Goal: Task Accomplishment & Management: Complete application form

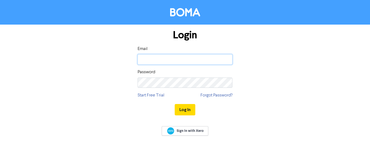
click at [162, 56] on input "email" at bounding box center [184, 59] width 95 height 10
type input "[EMAIL_ADDRESS][DOMAIN_NAME]"
click at [175, 104] on button "Log In" at bounding box center [185, 109] width 21 height 11
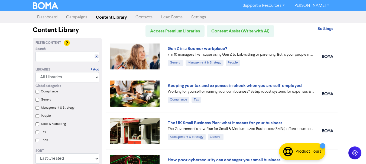
click at [88, 17] on link "Campaigns" at bounding box center [77, 17] width 30 height 11
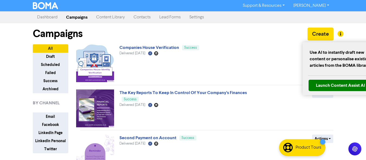
click at [329, 32] on div at bounding box center [183, 80] width 366 height 160
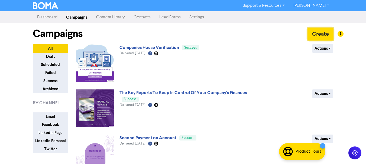
click at [320, 32] on button "Create" at bounding box center [320, 34] width 26 height 13
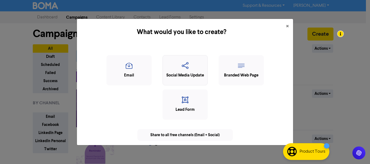
click at [184, 73] on div "Social Media Update" at bounding box center [184, 76] width 39 height 6
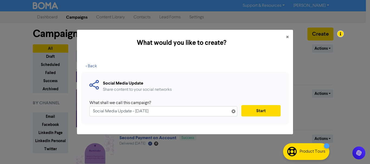
drag, startPoint x: 174, startPoint y: 110, endPoint x: 63, endPoint y: 107, distance: 111.5
click at [63, 107] on div "What would you like to create? × < Back Social Media Update Share content to yo…" at bounding box center [185, 82] width 370 height 164
type input "Deadline for registering as self-assessment"
click at [268, 114] on button "Start" at bounding box center [260, 110] width 39 height 11
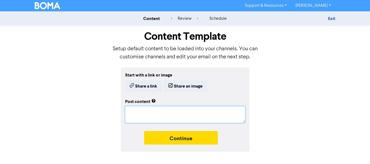
click at [198, 115] on textarea at bounding box center [185, 114] width 120 height 17
paste textarea "📢Attention all Taxpayers! The Self-assessment deadline is fast approaching. As …"
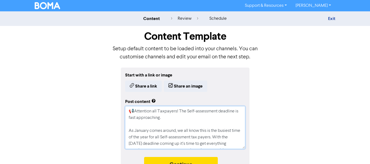
type textarea "x"
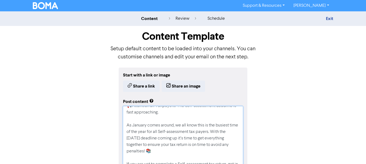
scroll to position [4, 0]
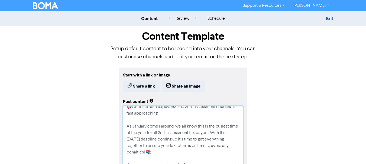
drag, startPoint x: 240, startPoint y: 147, endPoint x: 248, endPoint y: 175, distance: 29.3
click at [248, 164] on html "Support & Resources Video Tutorials FAQ & Guides Marketing Education Natalie Ly…" at bounding box center [183, 82] width 366 height 164
type textarea "📢Attention all Taxpayers! The Self-assessment deadline is fast approaching. As …"
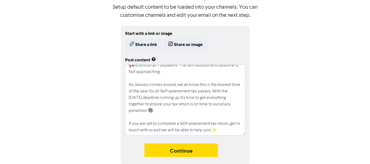
scroll to position [0, 0]
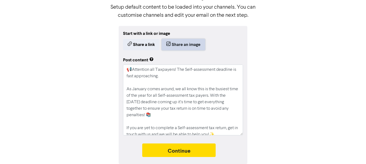
click at [194, 44] on button "Share an image" at bounding box center [183, 44] width 43 height 11
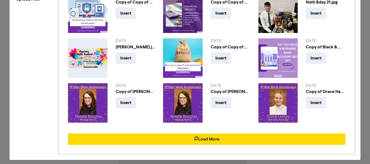
scroll to position [73, 0]
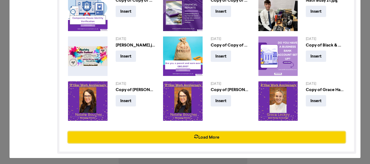
click at [191, 135] on button "Load More" at bounding box center [206, 137] width 277 height 11
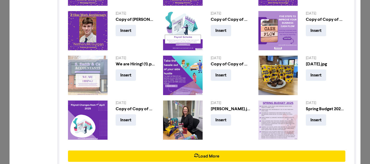
scroll to position [205, 0]
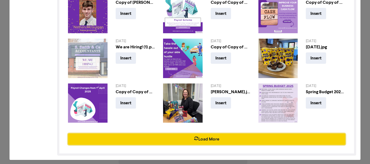
click at [206, 135] on button "Load More" at bounding box center [206, 139] width 277 height 11
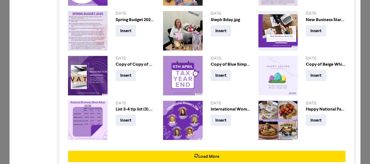
scroll to position [337, 0]
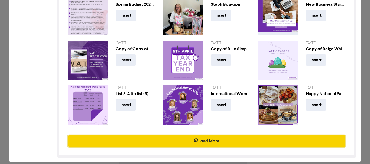
click at [210, 136] on button "Load More" at bounding box center [206, 141] width 277 height 11
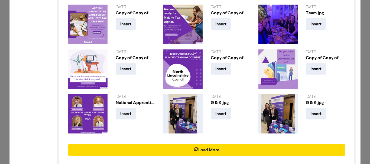
scroll to position [470, 0]
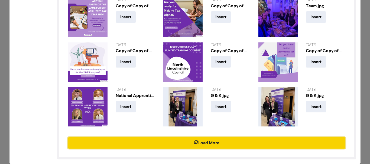
click at [187, 137] on button "Load More" at bounding box center [206, 142] width 277 height 11
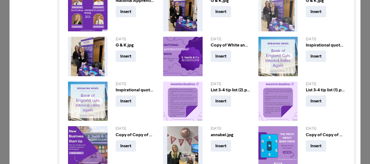
scroll to position [578, 0]
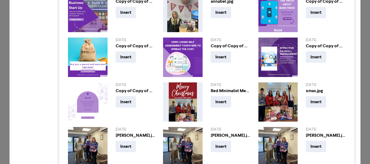
scroll to position [735, 0]
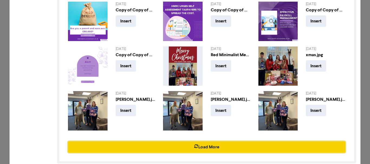
click at [204, 142] on button "Load More" at bounding box center [206, 147] width 277 height 11
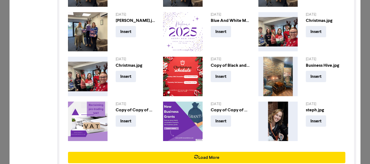
scroll to position [868, 0]
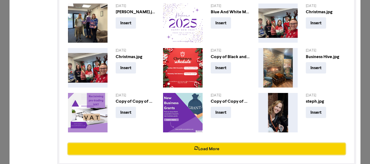
click at [209, 143] on button "Load More" at bounding box center [206, 148] width 277 height 11
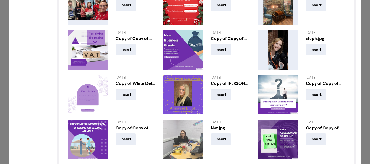
scroll to position [949, 0]
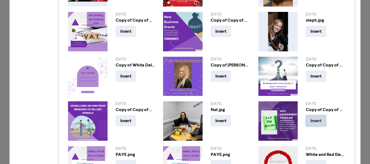
click at [312, 115] on button "Insert" at bounding box center [316, 120] width 20 height 11
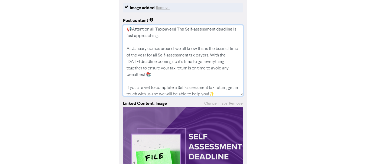
scroll to position [0, 0]
click at [133, 37] on textarea "📢Attention all Taxpayers! The Self-assessment deadline is fast approaching. As …" at bounding box center [183, 60] width 120 height 71
type textarea "x"
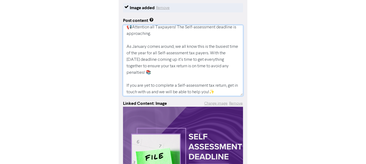
scroll to position [4, 0]
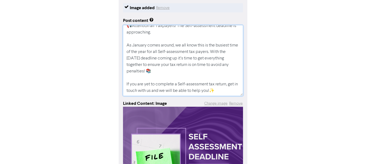
type textarea "📢Attention all Taxpayers! The Self-assessment deadline is approaching. As Janua…"
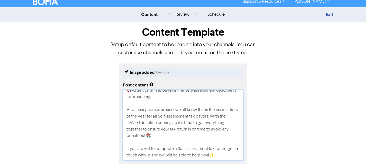
scroll to position [0, 0]
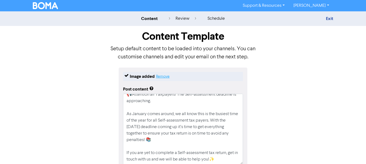
click at [165, 78] on button "Remove" at bounding box center [163, 76] width 14 height 6
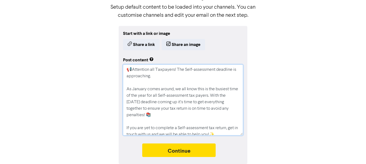
drag, startPoint x: 229, startPoint y: 131, endPoint x: 40, endPoint y: 39, distance: 210.5
click at [40, 39] on div "Start with a link or image Share a link Share an image Post content 📢Attention …" at bounding box center [183, 95] width 308 height 138
paste textarea "Time is ticking!⏰ The deadline for registering for self assessment is only a we…"
type textarea "x"
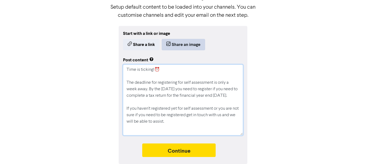
type textarea "Time is ticking!⏰ The deadline for registering for self assessment is only a we…"
click at [173, 47] on button "Share an image" at bounding box center [183, 44] width 43 height 11
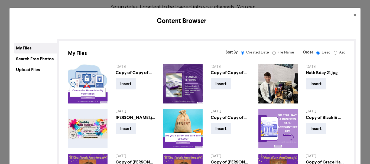
click at [42, 72] on div "Upload Files" at bounding box center [35, 69] width 43 height 11
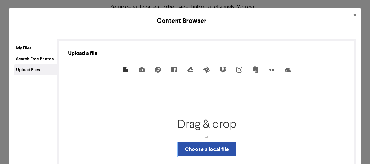
click at [193, 147] on button "Choose a local file" at bounding box center [207, 150] width 58 height 14
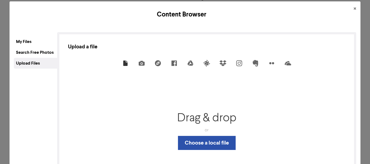
scroll to position [2, 0]
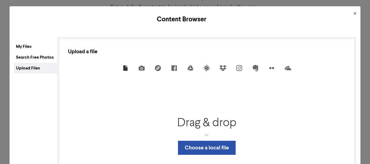
click at [29, 47] on div "My Files" at bounding box center [35, 46] width 43 height 11
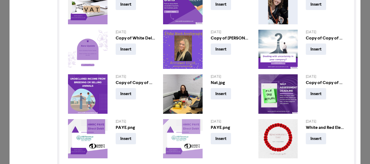
scroll to position [1000, 0]
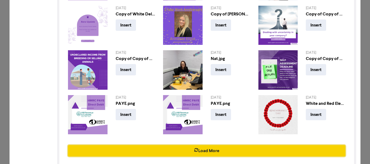
click at [198, 145] on button "Load More" at bounding box center [206, 150] width 277 height 11
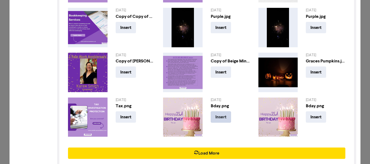
scroll to position [1132, 0]
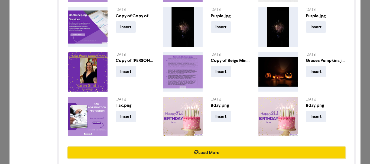
click at [225, 147] on button "Load More" at bounding box center [206, 152] width 277 height 11
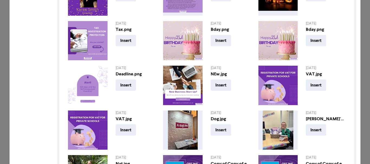
scroll to position [1265, 0]
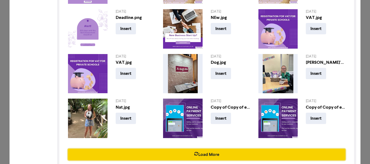
click at [195, 152] on icon "button" at bounding box center [196, 154] width 4 height 5
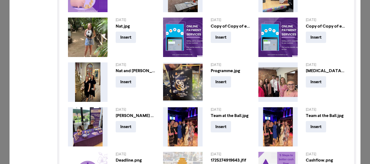
scroll to position [1373, 0]
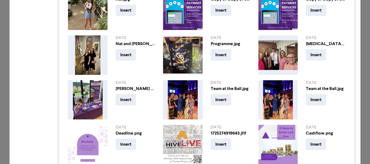
click at [87, 133] on img at bounding box center [88, 145] width 40 height 40
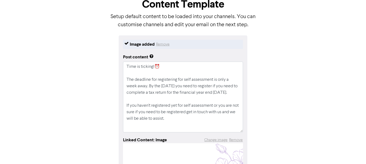
scroll to position [42, 0]
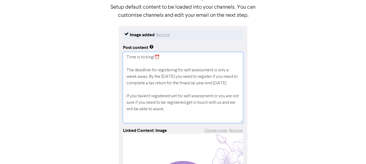
click at [173, 80] on textarea "Time is ticking!⏰ The deadline for registering for self assessment is only a we…" at bounding box center [183, 87] width 120 height 71
drag, startPoint x: 146, startPoint y: 78, endPoint x: 212, endPoint y: 58, distance: 68.6
click at [218, 71] on textarea "Time is ticking!⏰ The deadline for registering for self assessment is only a we…" at bounding box center [183, 87] width 120 height 71
type textarea "x"
type textarea "Time is ticking!⏰ The deadline for registering for self assessment isf. By the …"
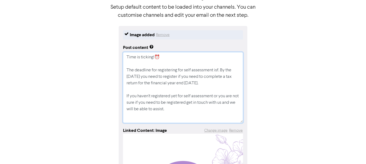
type textarea "x"
type textarea "Time is ticking!⏰ The deadline for registering for self assessment isfa. By the…"
type textarea "x"
type textarea "Time is ticking!⏰ The deadline for registering for self assessment isfas. By th…"
type textarea "x"
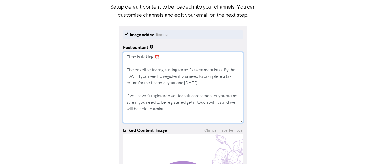
type textarea "Time is ticking!⏰ The deadline for registering for self assessment isfast. By t…"
type textarea "x"
type textarea "Time is ticking!⏰ The deadline for registering for self assessment isfast . By …"
type textarea "x"
type textarea "Time is ticking!⏰ The deadline for registering for self assessment isfast a. By…"
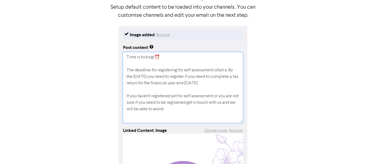
type textarea "x"
type textarea "Time is ticking!⏰ The deadline for registering for self assessment isfast ap. B…"
type textarea "x"
type textarea "Time is ticking!⏰ The deadline for registering for self assessment isfast app. …"
type textarea "x"
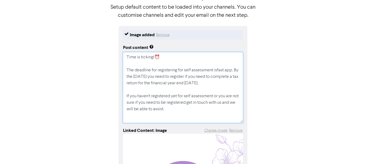
type textarea "Time is ticking!⏰ The deadline for registering for self assessment isfast appr.…"
type textarea "x"
type textarea "Time is ticking!⏰ The deadline for registering for self assessment isfast appro…"
type textarea "x"
type textarea "Time is ticking!⏰ The deadline for registering for self assessment isfast appro…"
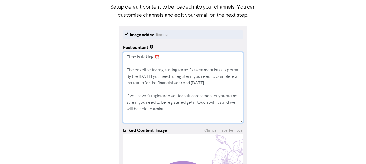
type textarea "x"
type textarea "Time is ticking!⏰ The deadline for registering for self assessment isfast appro…"
type textarea "x"
type textarea "Time is ticking!⏰ The deadline for registering for self assessment isfast appro…"
type textarea "x"
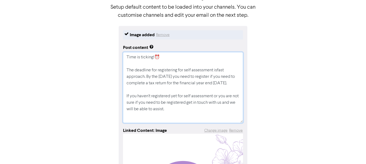
type textarea "Time is ticking!⏰ The deadline for registering for self assessment isfast appro…"
type textarea "x"
type textarea "Time is ticking!⏰ The deadline for registering for self assessment isfast appro…"
type textarea "x"
type textarea "Time is ticking!⏰ The deadline for registering for self assessment isfast appro…"
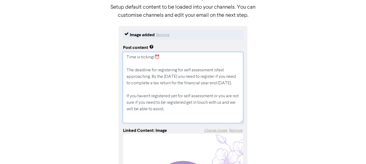
click at [217, 73] on textarea "Time is ticking!⏰ The deadline for registering for self assessment isfast appro…" at bounding box center [183, 87] width 120 height 71
type textarea "x"
type textarea "Time is ticking!⏰ The deadline for registering for self assessment is fast appr…"
click at [143, 91] on textarea "Time is ticking!⏰ The deadline for registering for self assessment is fast appr…" at bounding box center [183, 87] width 120 height 71
type textarea "x"
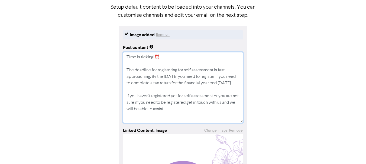
type textarea "Time is ticking!⏰ The deadline for registering for self assessment is fast appr…"
type textarea "x"
click at [149, 92] on textarea "Time is ticking!⏰ The deadline for registering for self assessment is fast appr…" at bounding box center [183, 87] width 120 height 71
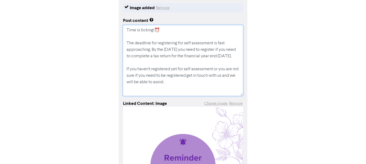
type textarea "Time is ticking!⏰ The deadline for registering for self assessment is fast appr…"
click at [297, 88] on div "Image added Remove Post content Time is ticking!⏰ The deadline for registering …" at bounding box center [183, 127] width 308 height 257
click at [261, 87] on div "Image added Remove Post content Time is ticking!⏰ The deadline for registering …" at bounding box center [183, 127] width 308 height 257
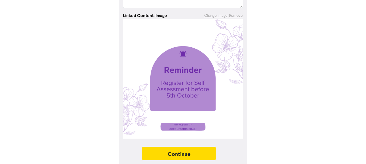
scroll to position [160, 0]
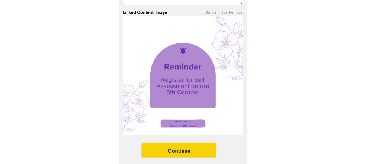
click at [166, 147] on button "Continue" at bounding box center [179, 151] width 74 height 14
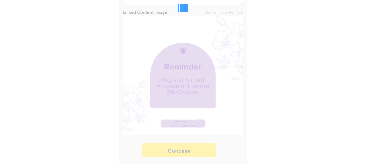
type textarea "x"
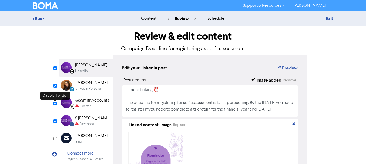
click at [55, 104] on input "checkbox" at bounding box center [55, 104] width 4 height 4
checkbox input "true"
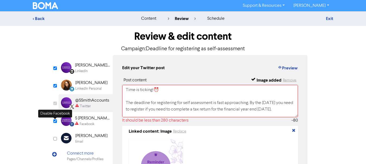
click at [55, 122] on input "checkbox" at bounding box center [55, 122] width 4 height 4
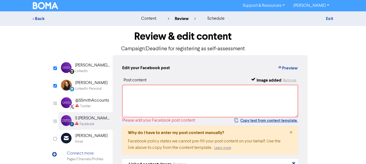
checkbox input "false"
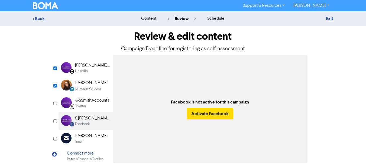
click at [88, 89] on div "LinkedIn Personal" at bounding box center [88, 88] width 26 height 5
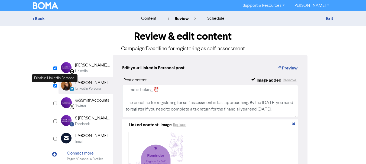
click at [54, 86] on input "checkbox" at bounding box center [55, 86] width 4 height 4
checkbox input "false"
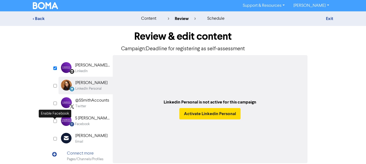
click at [55, 122] on input "checkbox" at bounding box center [55, 122] width 4 height 4
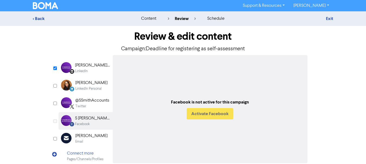
checkbox input "true"
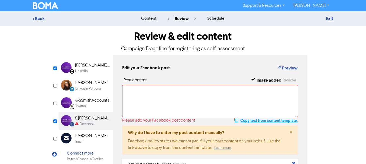
click at [259, 122] on button "Copy text from content template." at bounding box center [266, 120] width 64 height 6
click at [226, 105] on textarea at bounding box center [210, 101] width 176 height 32
paste textarea "Time is ticking!⏰ The deadline for registering for self assessment is fast appr…"
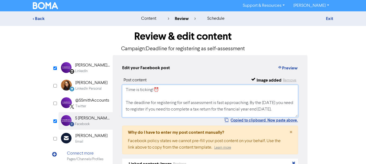
type textarea "Time is ticking!⏰ The deadline for registering for self assessment is fast appr…"
click at [214, 69] on div "Edit your Facebook post Preview" at bounding box center [210, 68] width 176 height 7
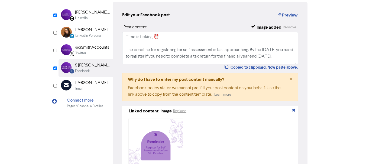
scroll to position [21, 0]
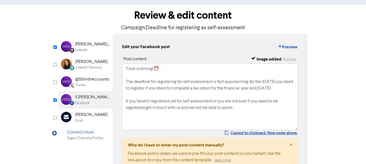
drag, startPoint x: 296, startPoint y: 95, endPoint x: 295, endPoint y: 132, distance: 36.8
click at [295, 130] on textarea "Time is ticking!⏰ The deadline for registering for self assessment is fast appr…" at bounding box center [210, 97] width 176 height 66
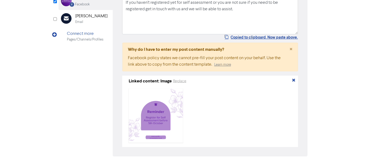
scroll to position [139, 0]
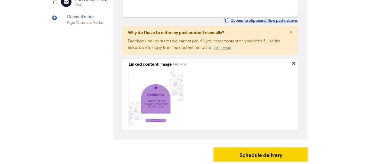
click at [248, 157] on button "Schedule delivery" at bounding box center [261, 155] width 94 height 14
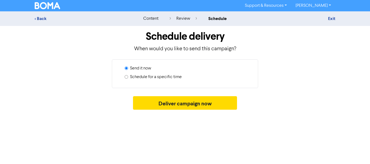
click at [154, 78] on label "Schedule for a specific time" at bounding box center [156, 77] width 52 height 6
click at [128, 78] on input "Schedule for a specific time" at bounding box center [126, 77] width 4 height 4
radio input "true"
radio input "false"
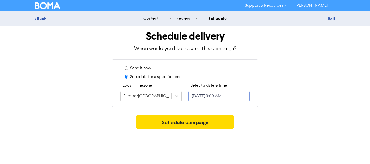
click at [215, 98] on input "August 20, 2025 9:00 AM" at bounding box center [218, 96] width 61 height 10
select select "7"
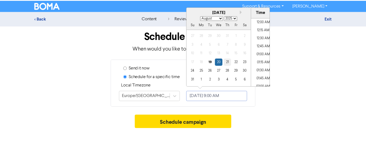
scroll to position [262, 0]
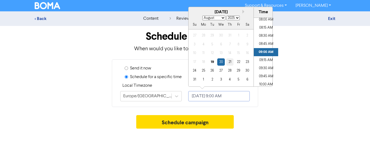
click at [232, 62] on div "21" at bounding box center [229, 61] width 7 height 7
type input "August 21, 2025 9:00 AM"
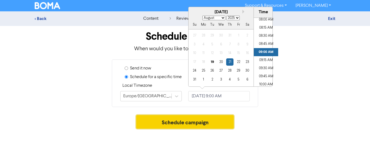
click at [193, 122] on button "Schedule campaign" at bounding box center [185, 122] width 98 height 14
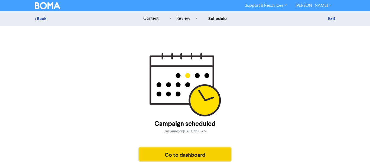
click at [189, 153] on button "Go to dashboard" at bounding box center [184, 155] width 91 height 14
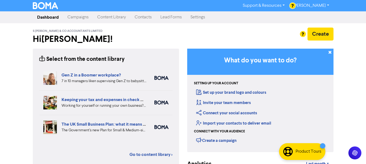
click at [88, 19] on link "Campaigns" at bounding box center [78, 17] width 30 height 11
